Goal: Information Seeking & Learning: Check status

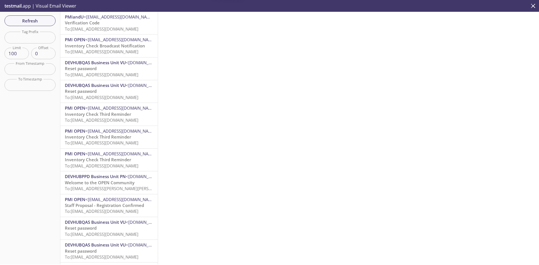
click at [116, 26] on p "Verification Code To: [EMAIL_ADDRESS][DOMAIN_NAME]" at bounding box center [109, 26] width 88 height 12
click at [30, 20] on span "Refresh" at bounding box center [30, 20] width 42 height 7
click at [118, 29] on span "To: reevdigital.newrelic.monitoring+sg@inbox.testmail.app" at bounding box center [102, 29] width 74 height 6
